Goal: Task Accomplishment & Management: Complete application form

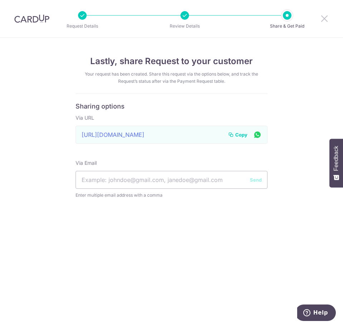
click at [327, 17] on icon at bounding box center [324, 18] width 9 height 9
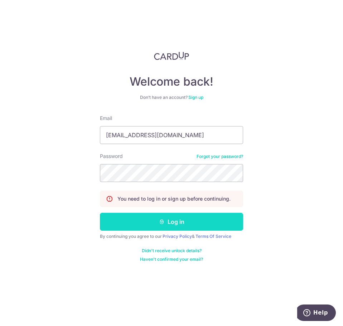
click at [156, 218] on button "Log in" at bounding box center [171, 222] width 143 height 18
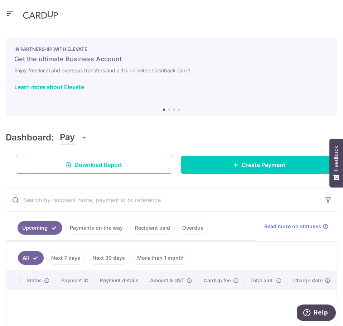
click at [9, 18] on icon "button" at bounding box center [10, 13] width 9 height 9
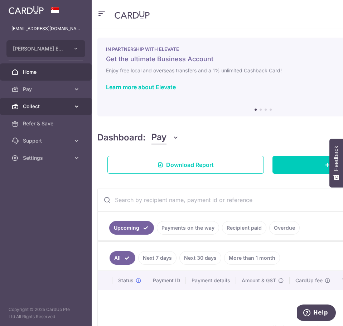
click at [50, 99] on link "Collect" at bounding box center [46, 106] width 92 height 17
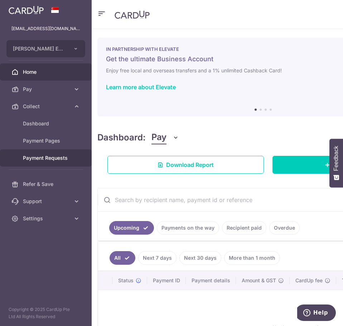
click at [59, 160] on span "Payment Requests" at bounding box center [46, 157] width 47 height 7
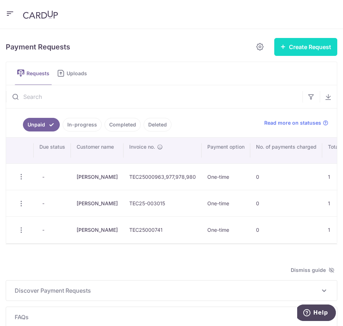
click at [296, 44] on button "Create Request" at bounding box center [305, 47] width 63 height 18
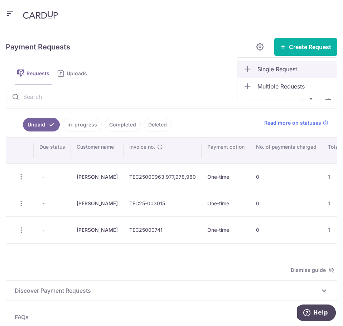
click at [294, 71] on span "Single Request" at bounding box center [294, 69] width 74 height 9
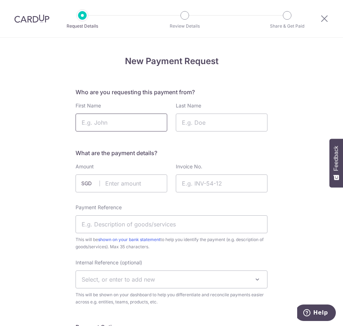
click at [105, 130] on input "First Name" at bounding box center [121, 122] width 92 height 18
type input "Sarah"
type input "Charles"
type input "95.92"
type input "TEC25003032"
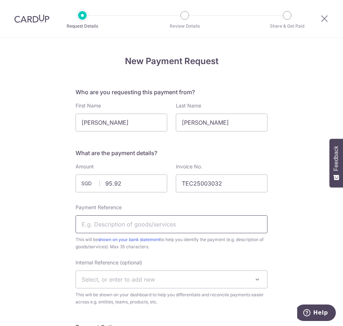
click at [163, 224] on input "Payment Reference" at bounding box center [171, 224] width 192 height 18
type input "Solutions and Courier"
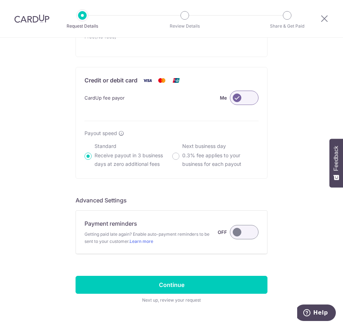
scroll to position [471, 0]
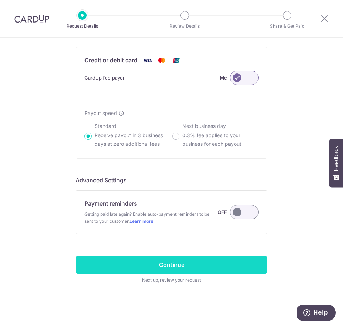
click at [156, 271] on input "Continue" at bounding box center [171, 264] width 192 height 18
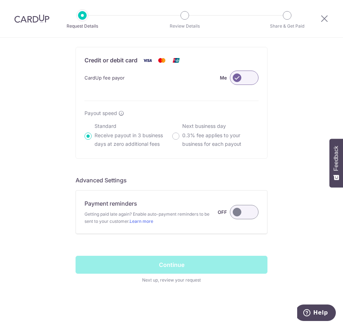
click at [156, 271] on div "Continue Next up, review your request" at bounding box center [171, 269] width 192 height 28
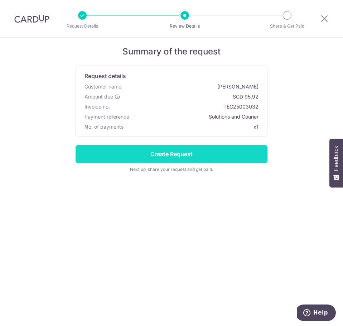
click at [229, 145] on input "Create Request" at bounding box center [171, 154] width 192 height 18
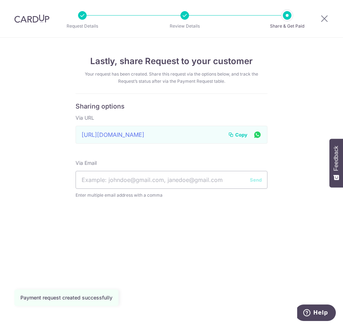
click at [248, 131] on div "Copy" at bounding box center [245, 134] width 34 height 9
click at [243, 135] on span "Copy" at bounding box center [241, 134] width 12 height 7
click at [325, 17] on icon at bounding box center [324, 18] width 9 height 9
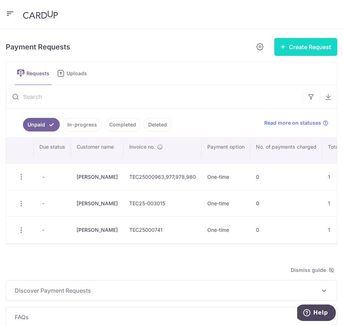
click at [306, 46] on button "Create Request" at bounding box center [305, 47] width 63 height 18
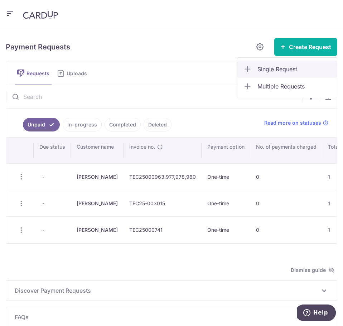
click at [258, 70] on span "Single Request" at bounding box center [294, 69] width 74 height 9
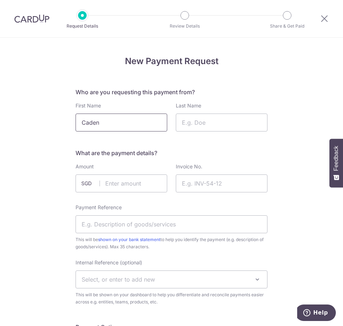
type input "Caden"
type input "Lim"
type input "545.00"
type input "TEC25000990"
click at [123, 225] on input "Payment Reference" at bounding box center [171, 224] width 192 height 18
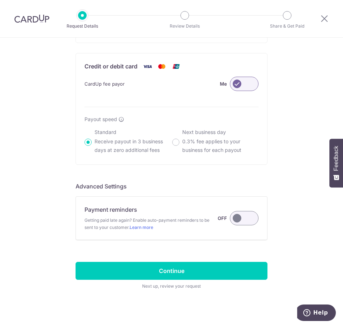
scroll to position [471, 0]
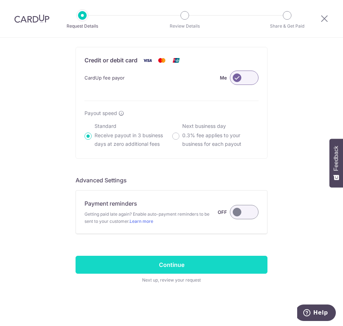
type input "Rep OD"
click at [213, 264] on input "Continue" at bounding box center [171, 264] width 192 height 18
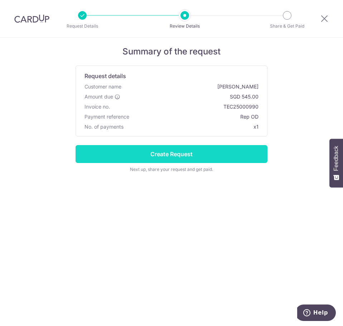
click at [191, 150] on input "Create Request" at bounding box center [171, 154] width 192 height 18
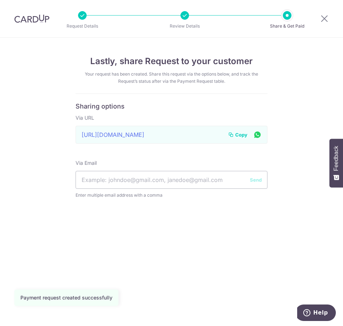
click at [236, 131] on span "Copy" at bounding box center [241, 134] width 12 height 7
